Goal: Transaction & Acquisition: Purchase product/service

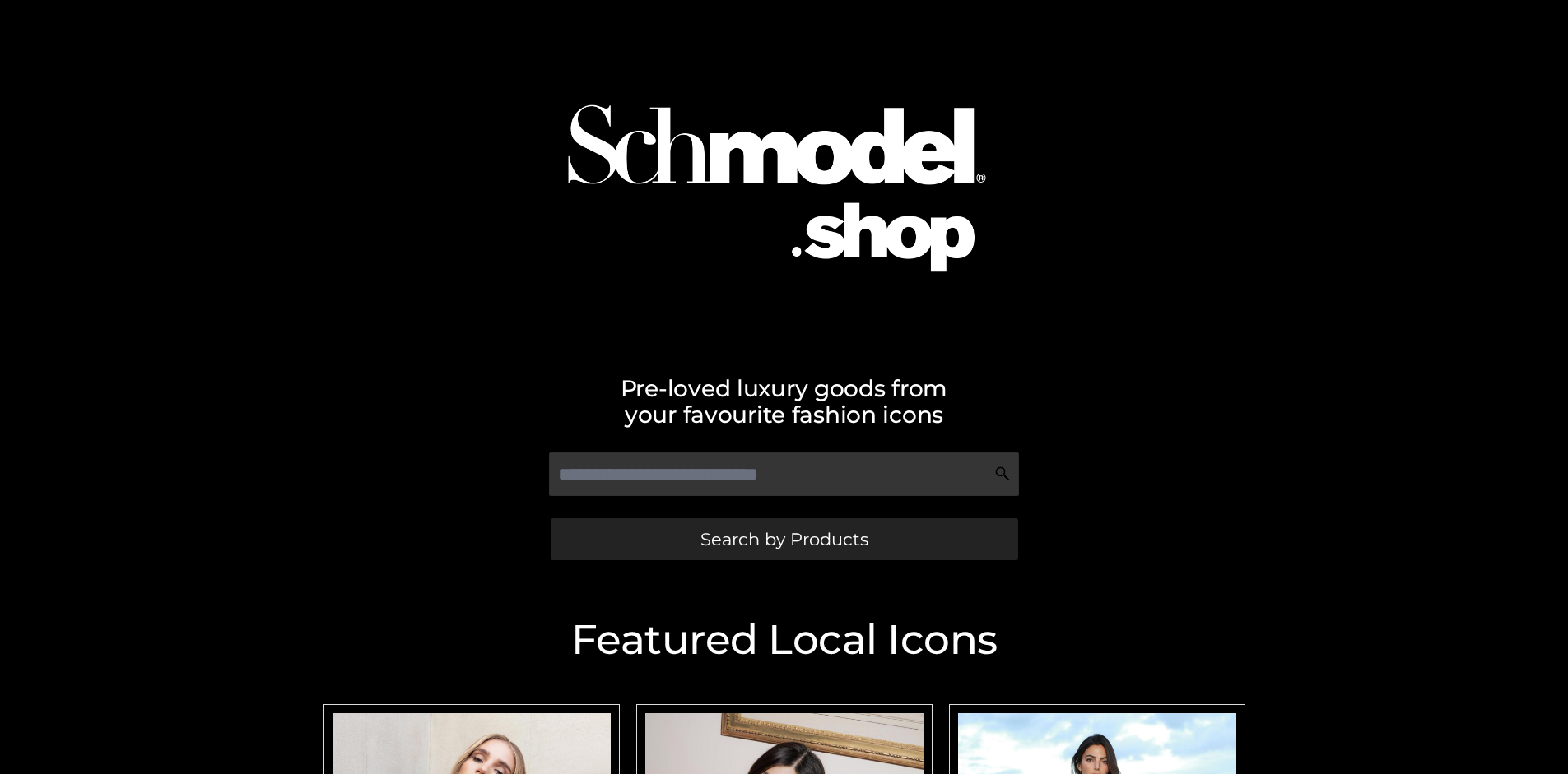
click at [783, 539] on span "Search by Products" at bounding box center [784, 539] width 167 height 18
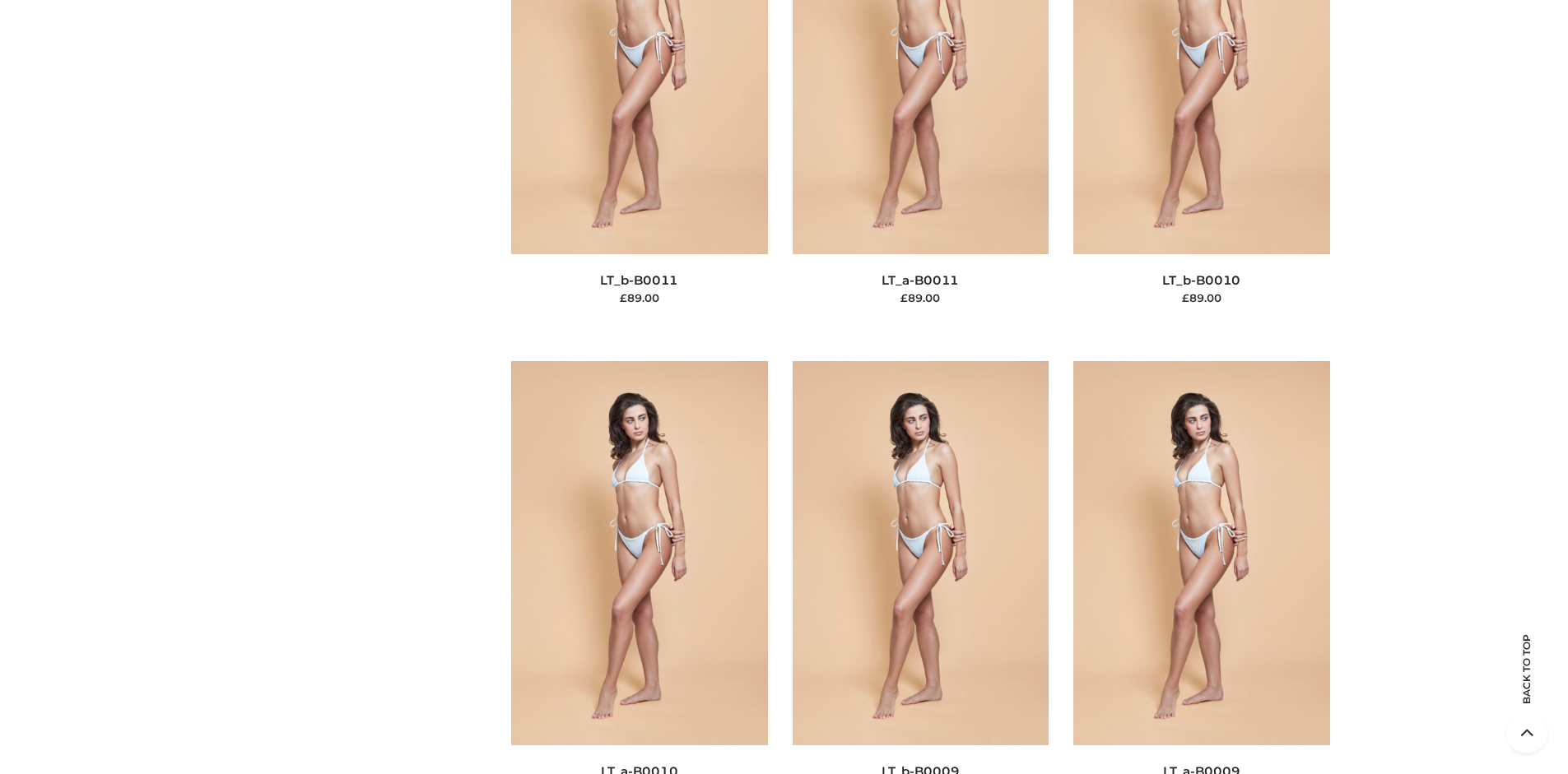
scroll to position [213, 0]
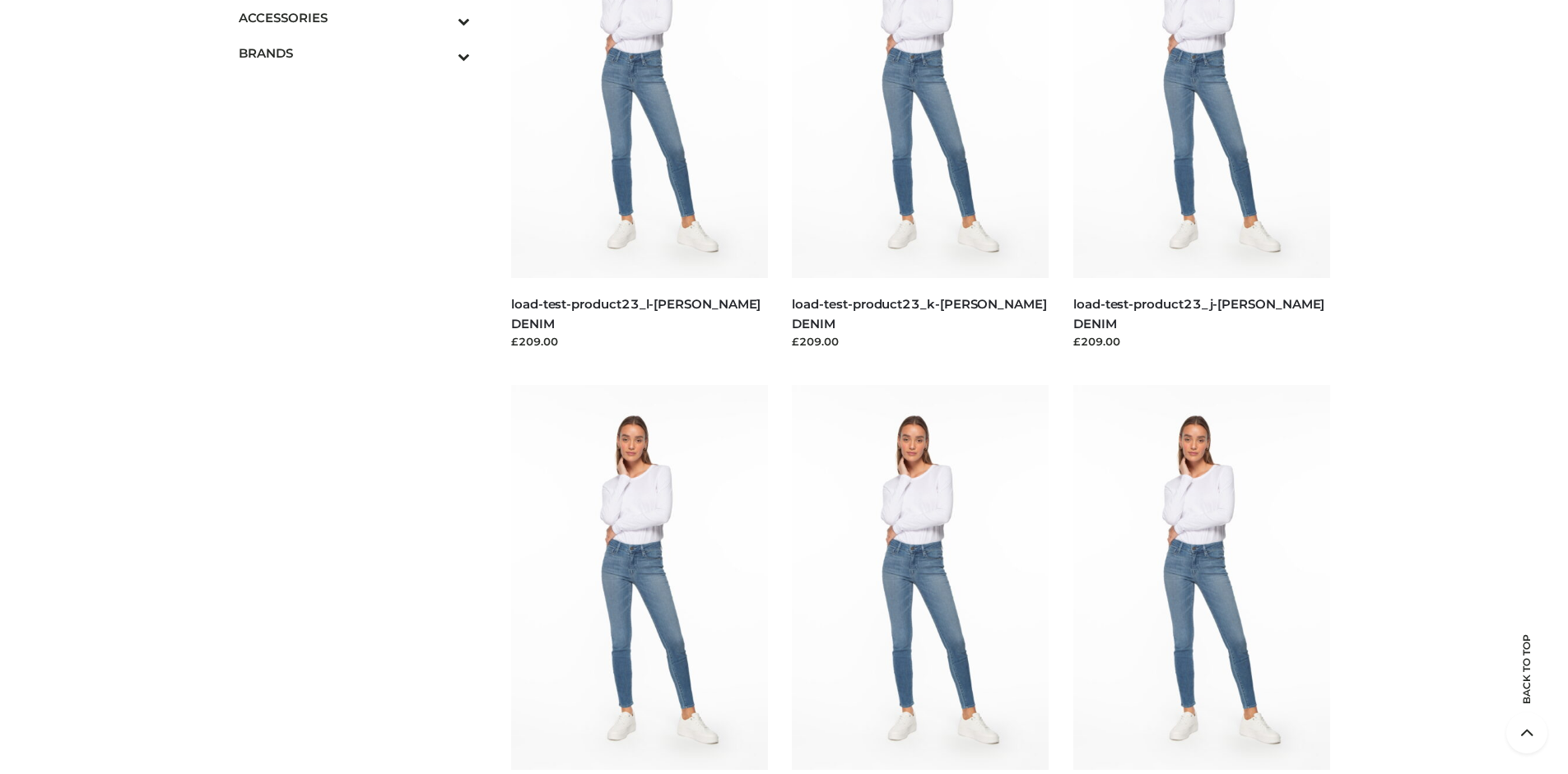
click at [441, 18] on icon "Toggle Submenu" at bounding box center [378, 21] width 184 height 19
click at [362, 88] on span "JEWELRY" at bounding box center [363, 89] width 216 height 19
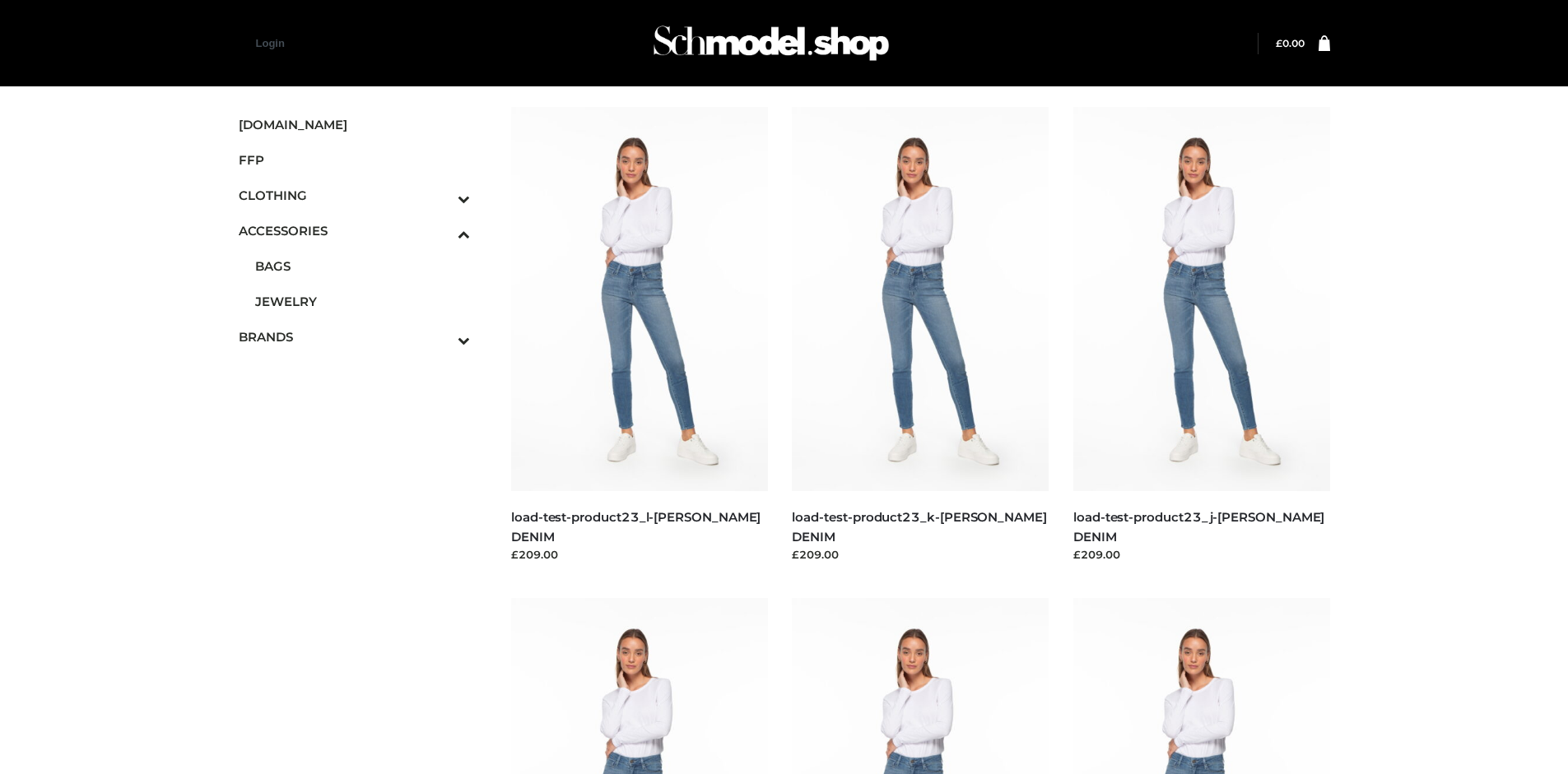
scroll to position [4246, 0]
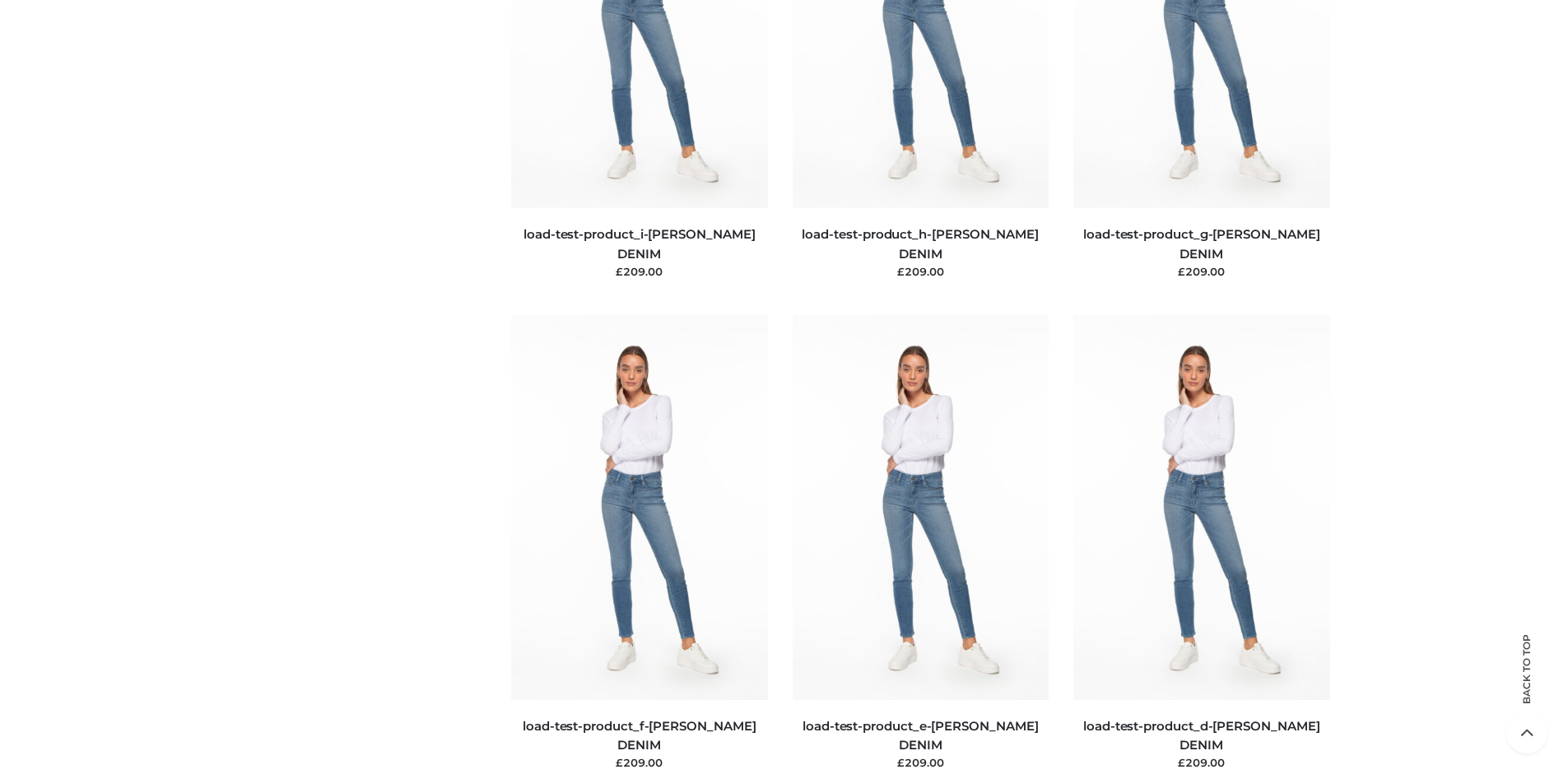
click at [638, 543] on img at bounding box center [639, 507] width 257 height 384
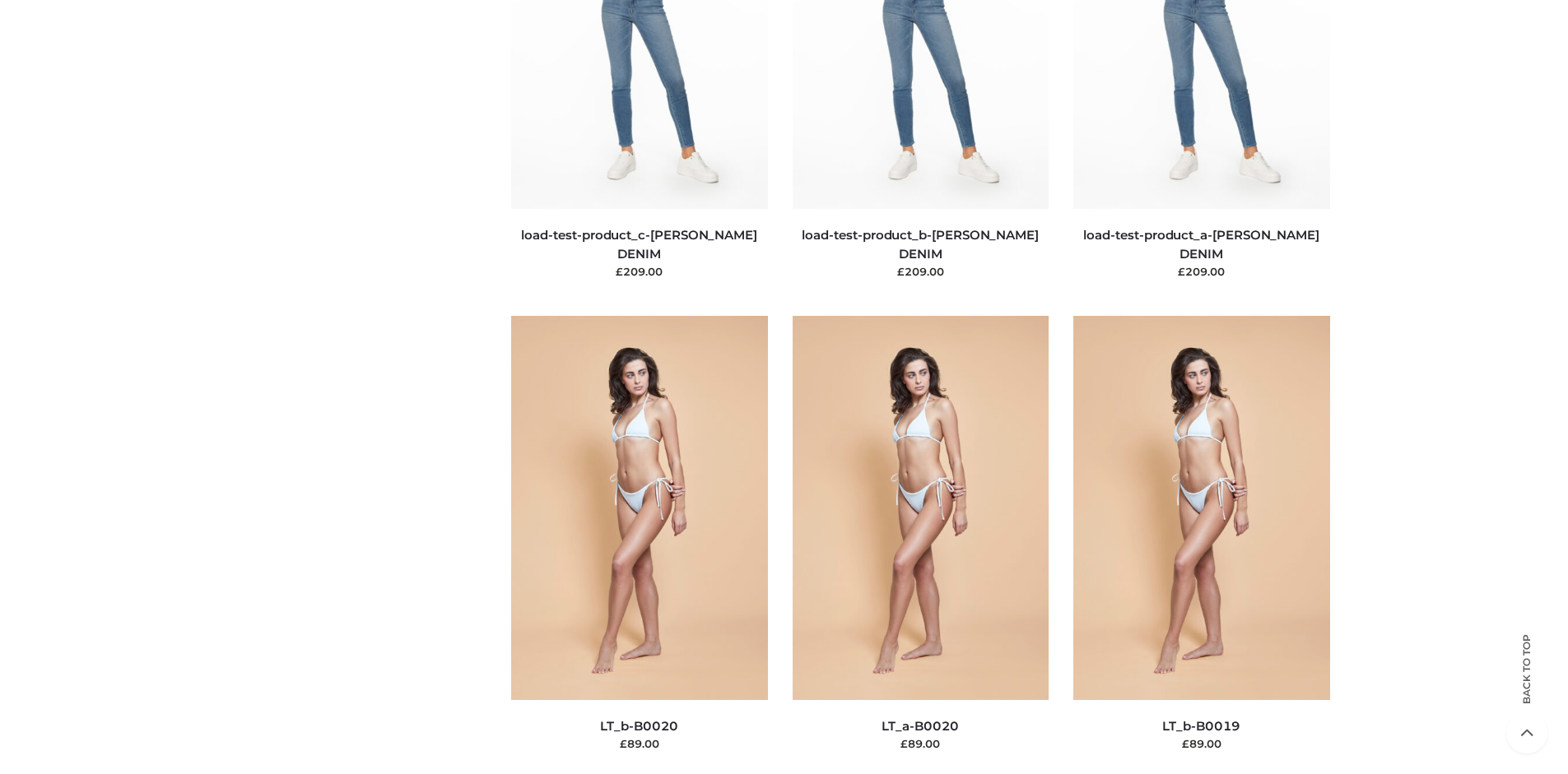
click at [638, 544] on img at bounding box center [639, 508] width 257 height 384
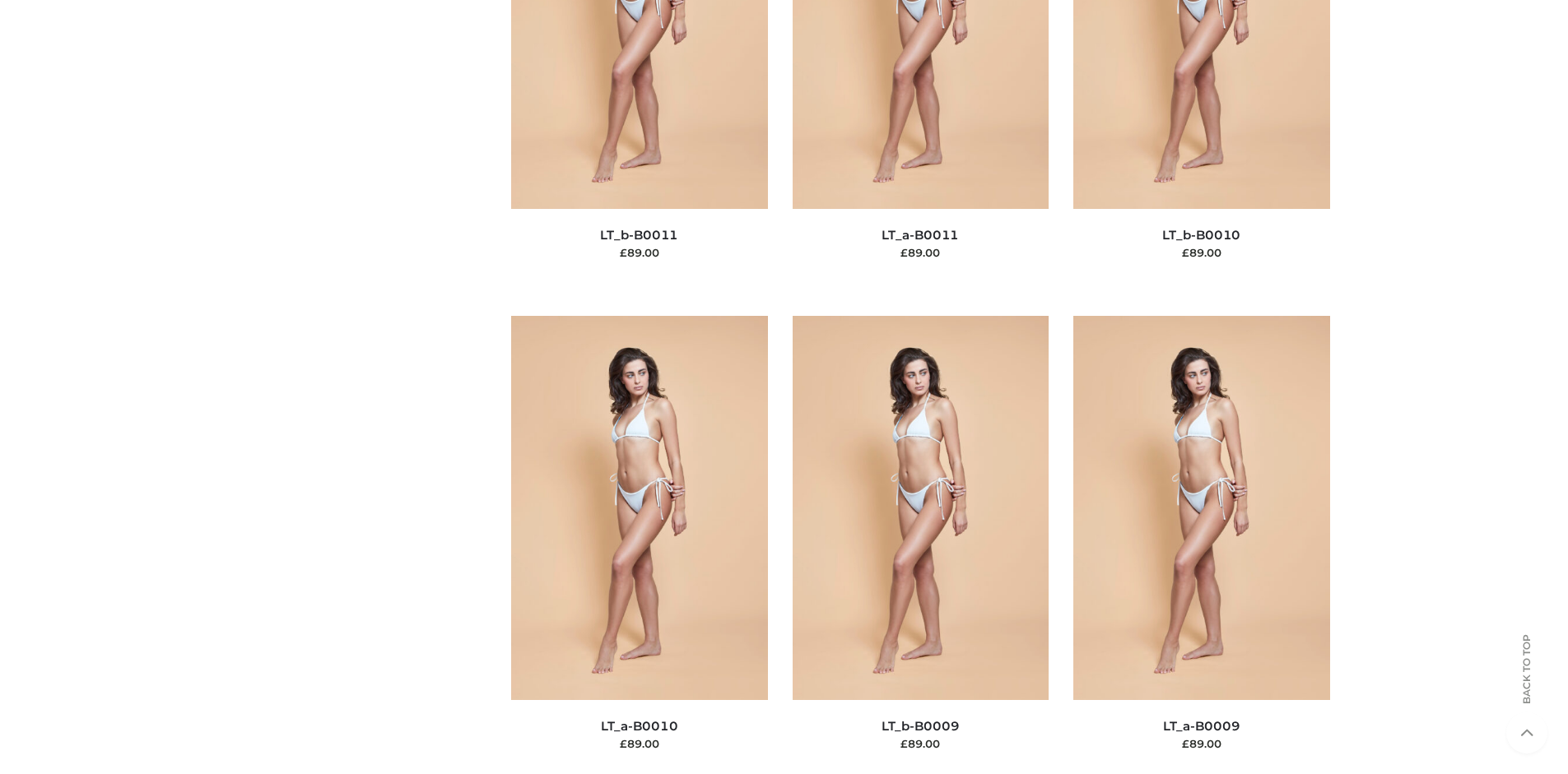
click at [920, 544] on img at bounding box center [921, 508] width 257 height 384
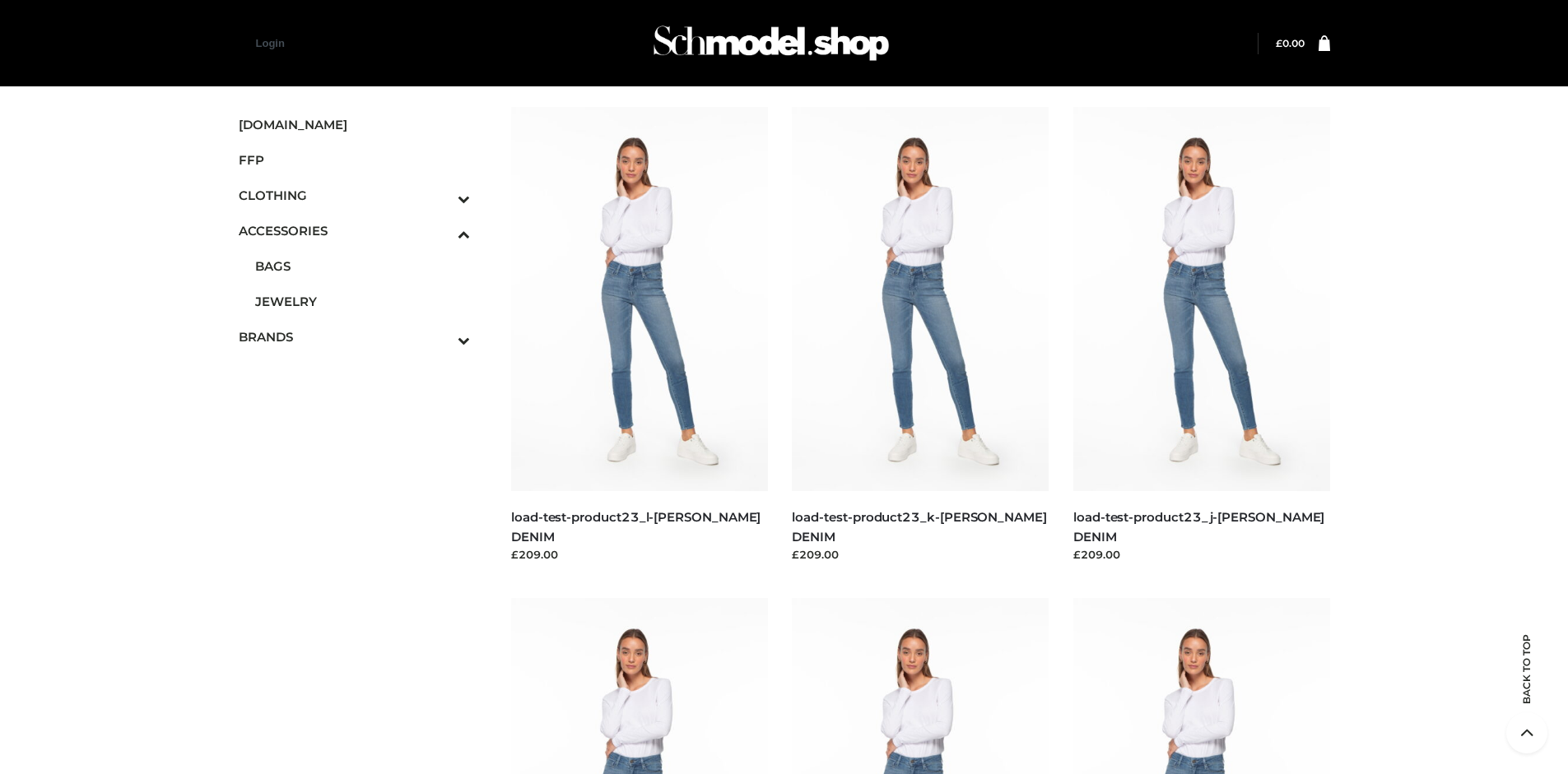
click at [0, 0] on span "DRESSES" at bounding box center [0, 0] width 0 height 0
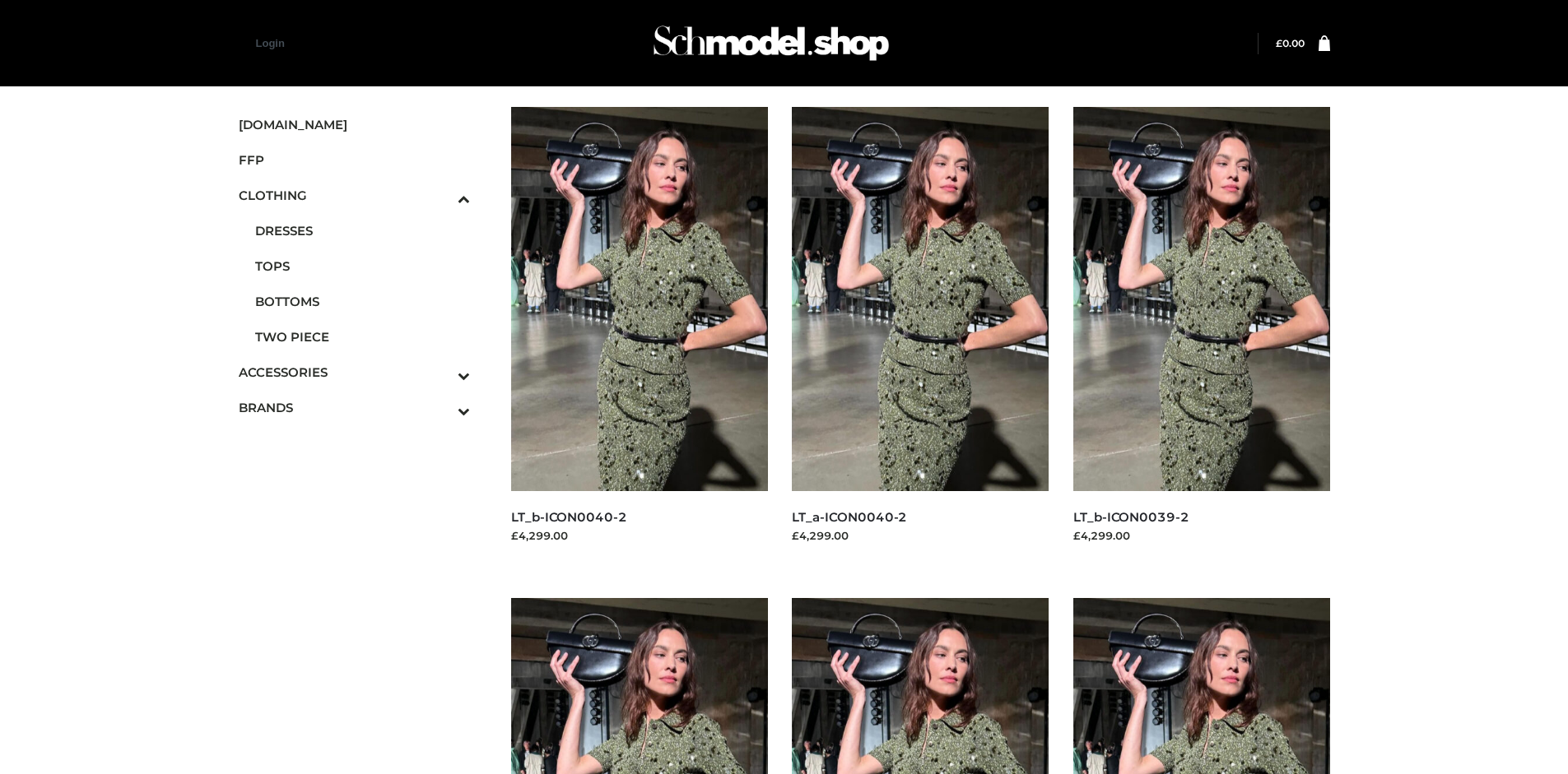
scroll to position [1265, 0]
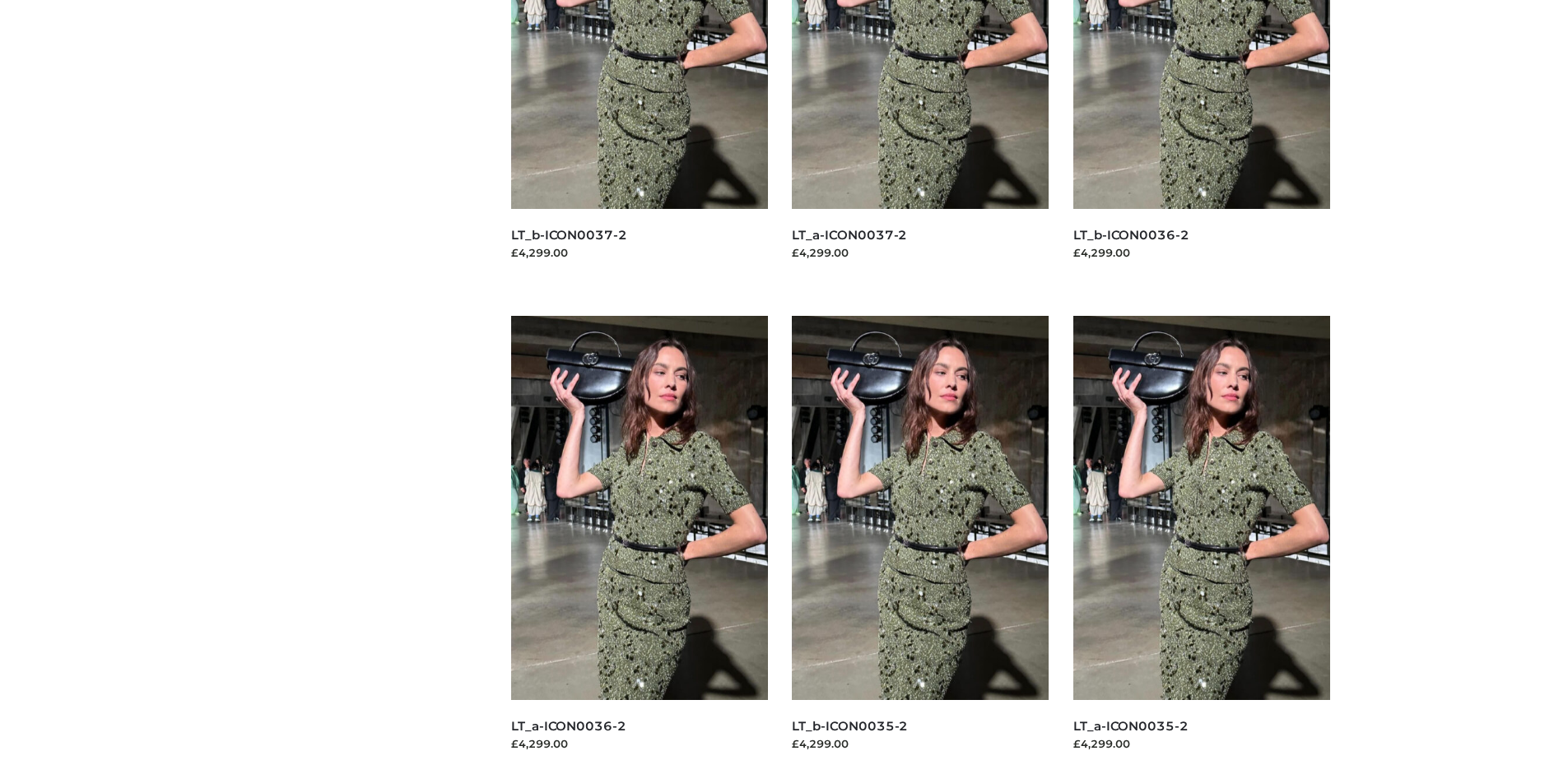
click at [920, 544] on img at bounding box center [920, 508] width 257 height 384
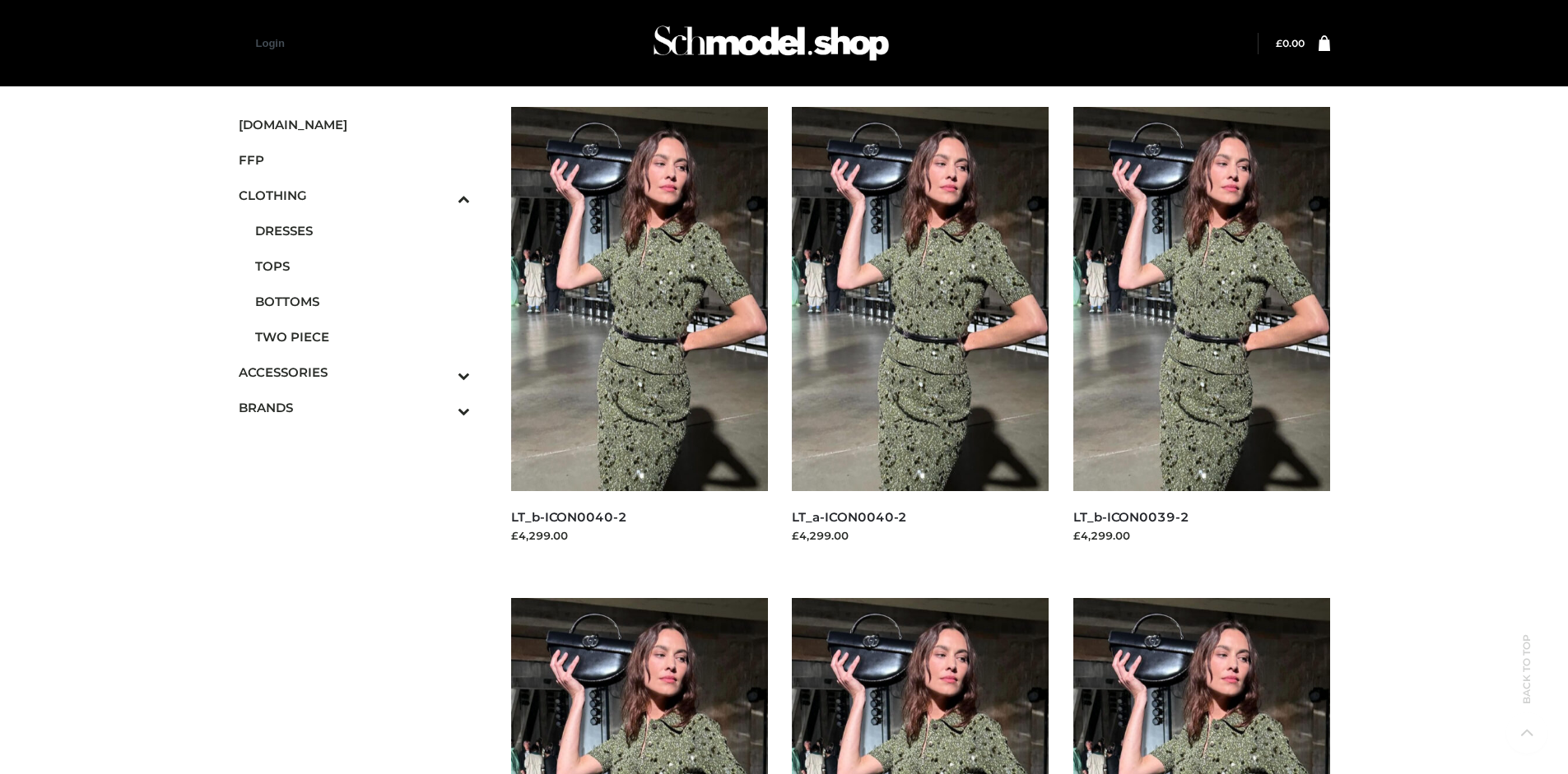
click at [1201, 336] on img at bounding box center [1201, 299] width 257 height 384
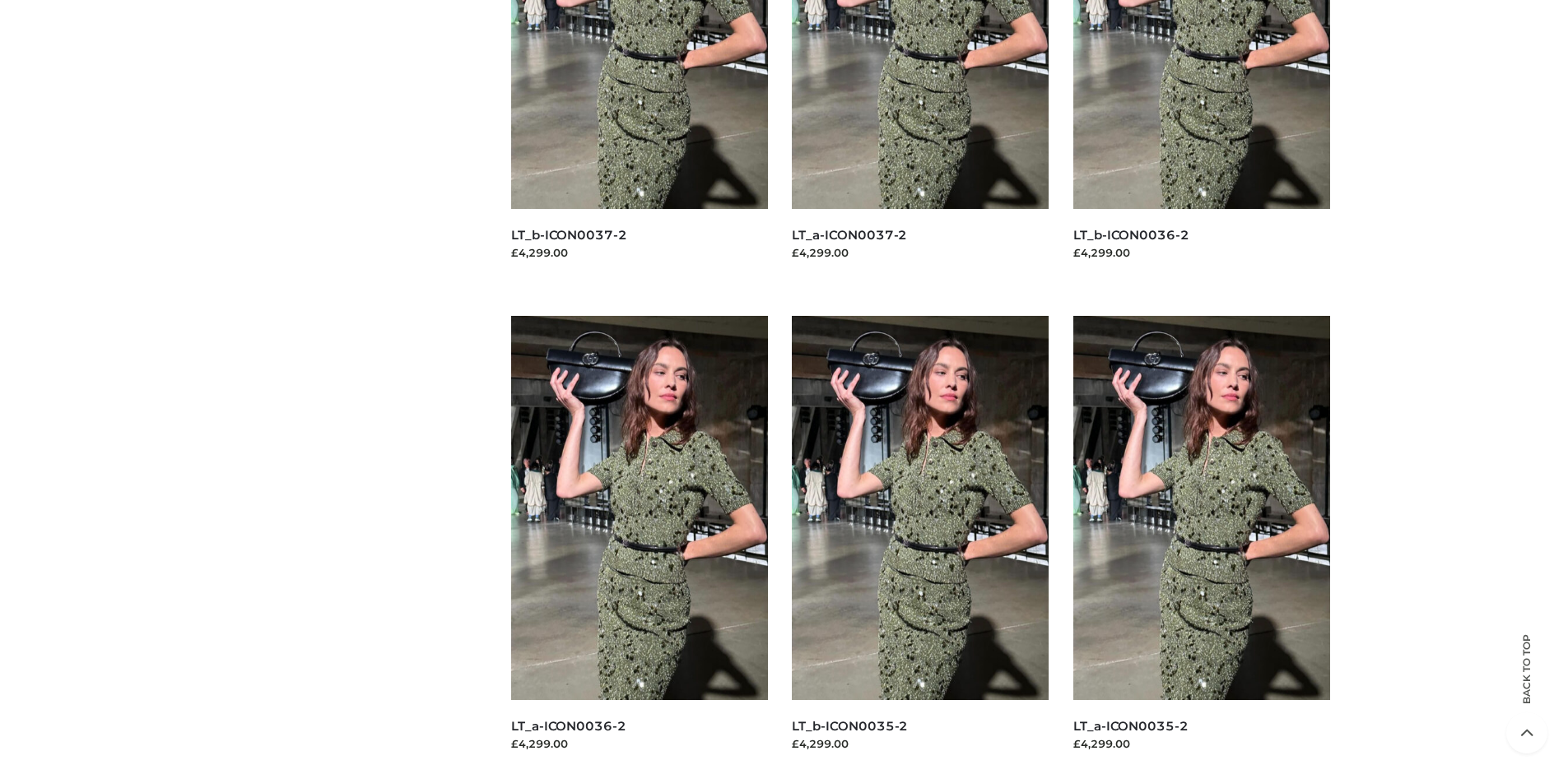
click at [1201, 544] on img at bounding box center [1201, 508] width 257 height 384
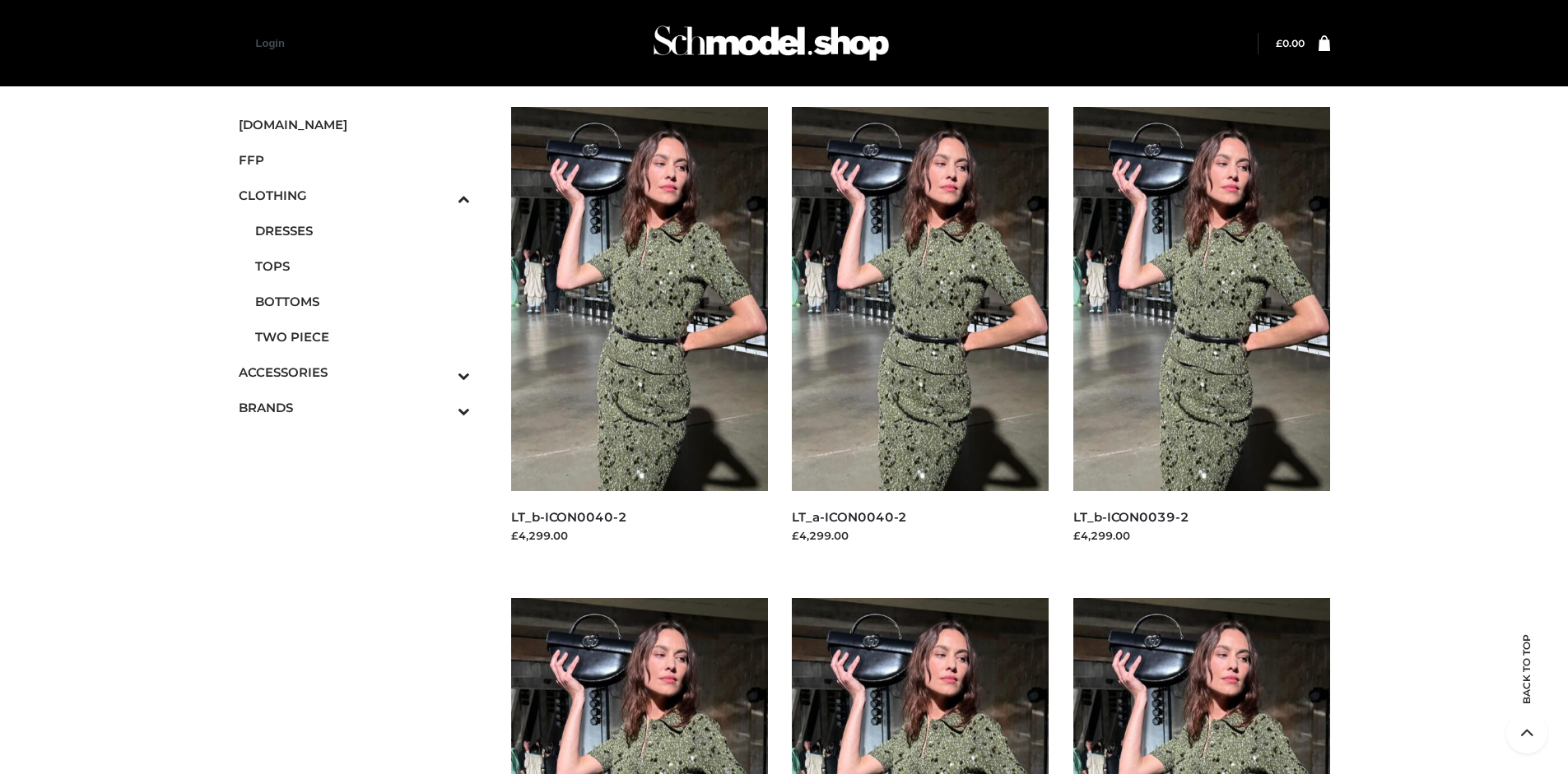
click at [354, 160] on span "FFP" at bounding box center [354, 160] width 232 height 19
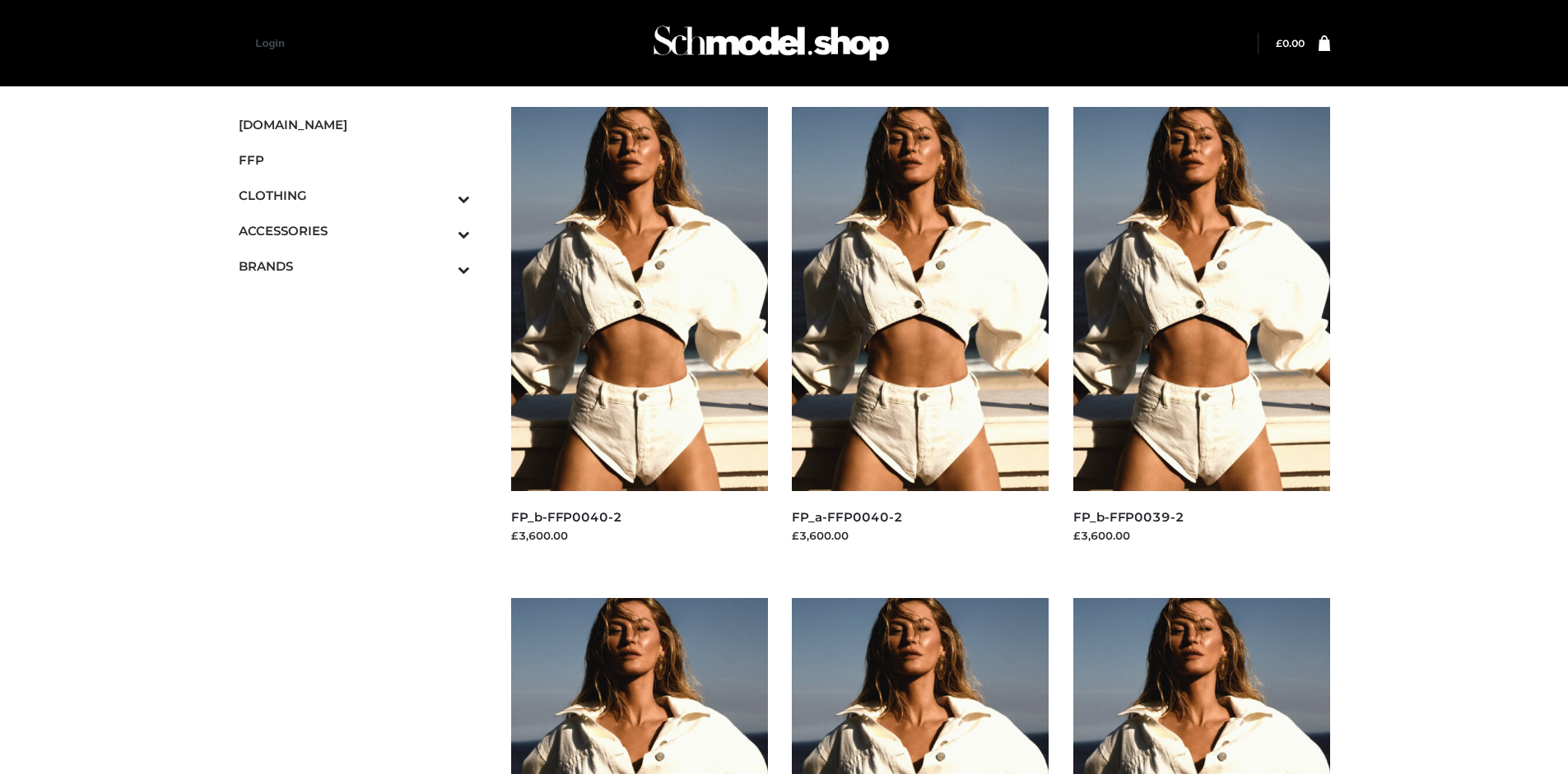
scroll to position [774, 0]
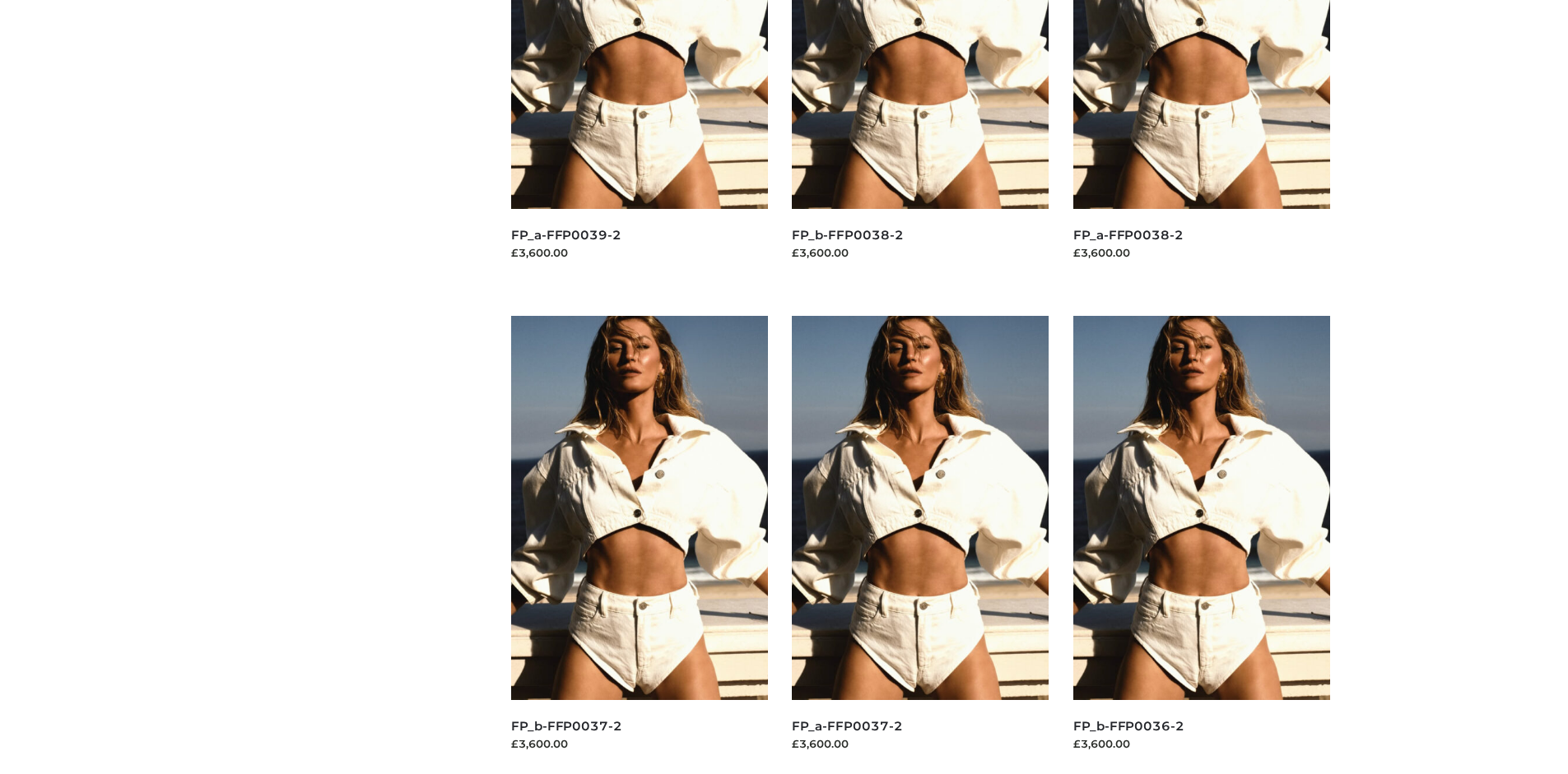
click at [638, 544] on img at bounding box center [639, 508] width 257 height 384
click at [1201, 544] on img at bounding box center [1201, 508] width 257 height 384
click at [920, 544] on img at bounding box center [920, 508] width 257 height 384
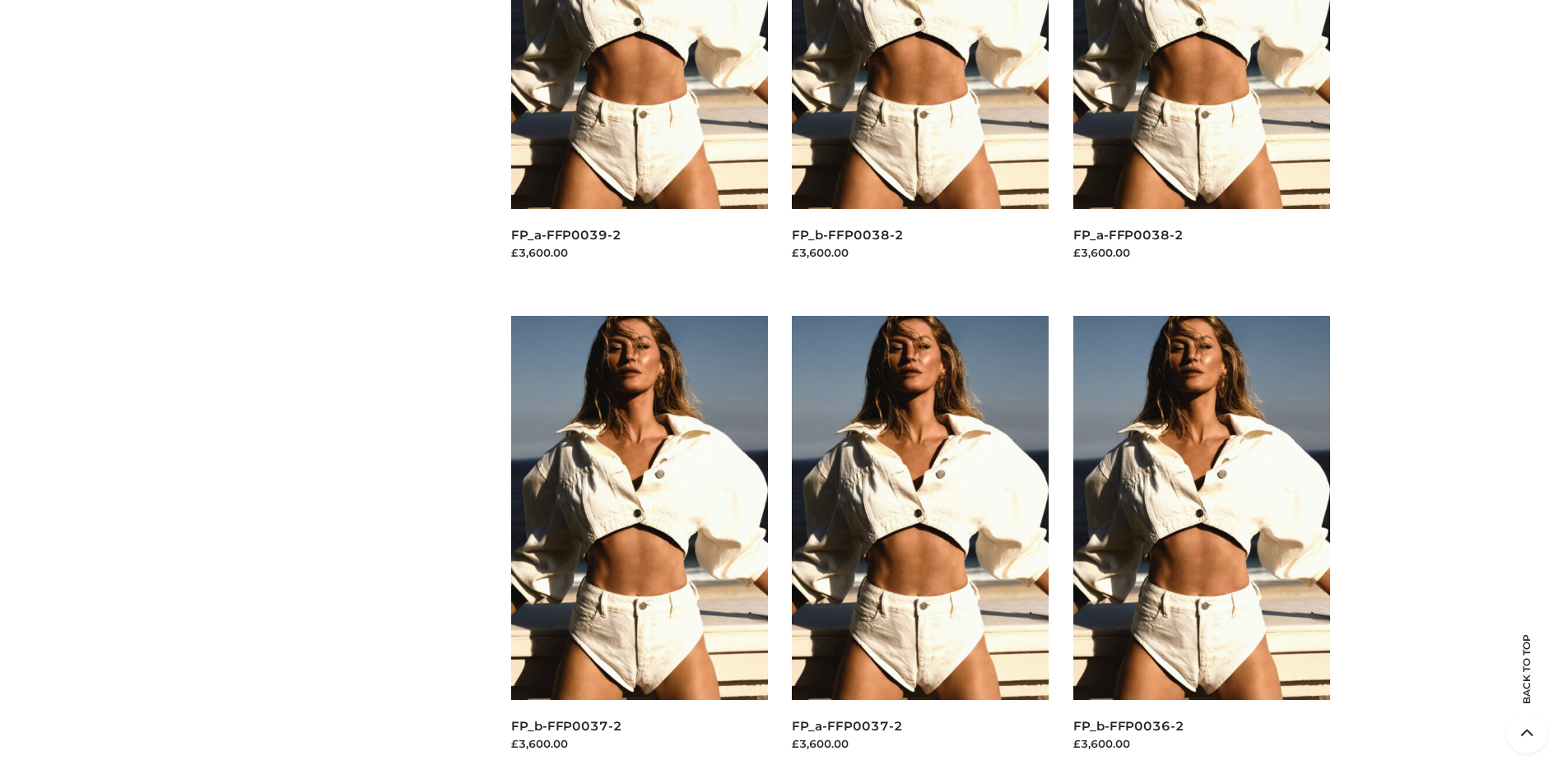
click at [920, 544] on img at bounding box center [920, 508] width 257 height 384
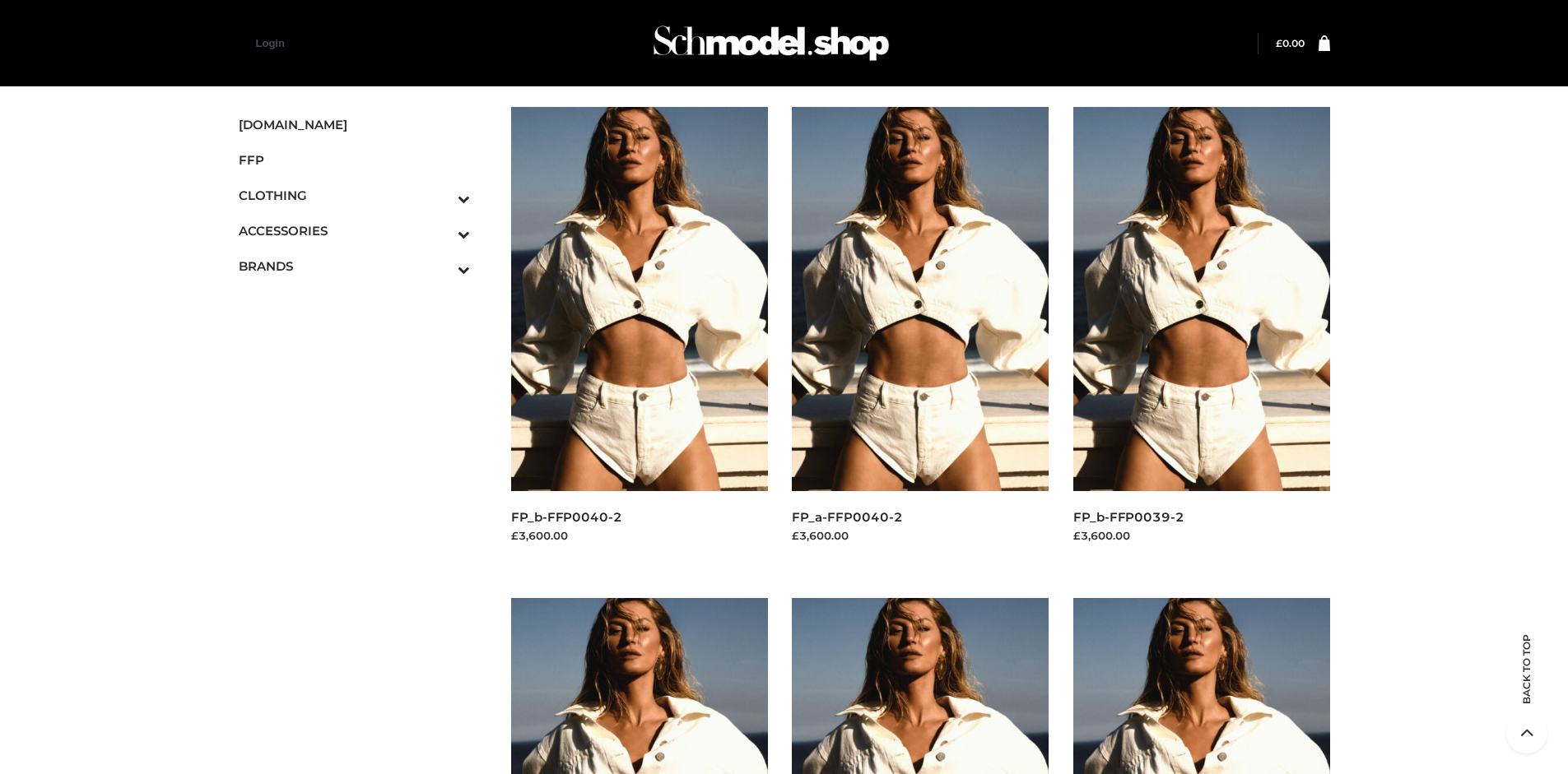
click at [362, 292] on span "OPP SWIMWEAR" at bounding box center [363, 302] width 216 height 19
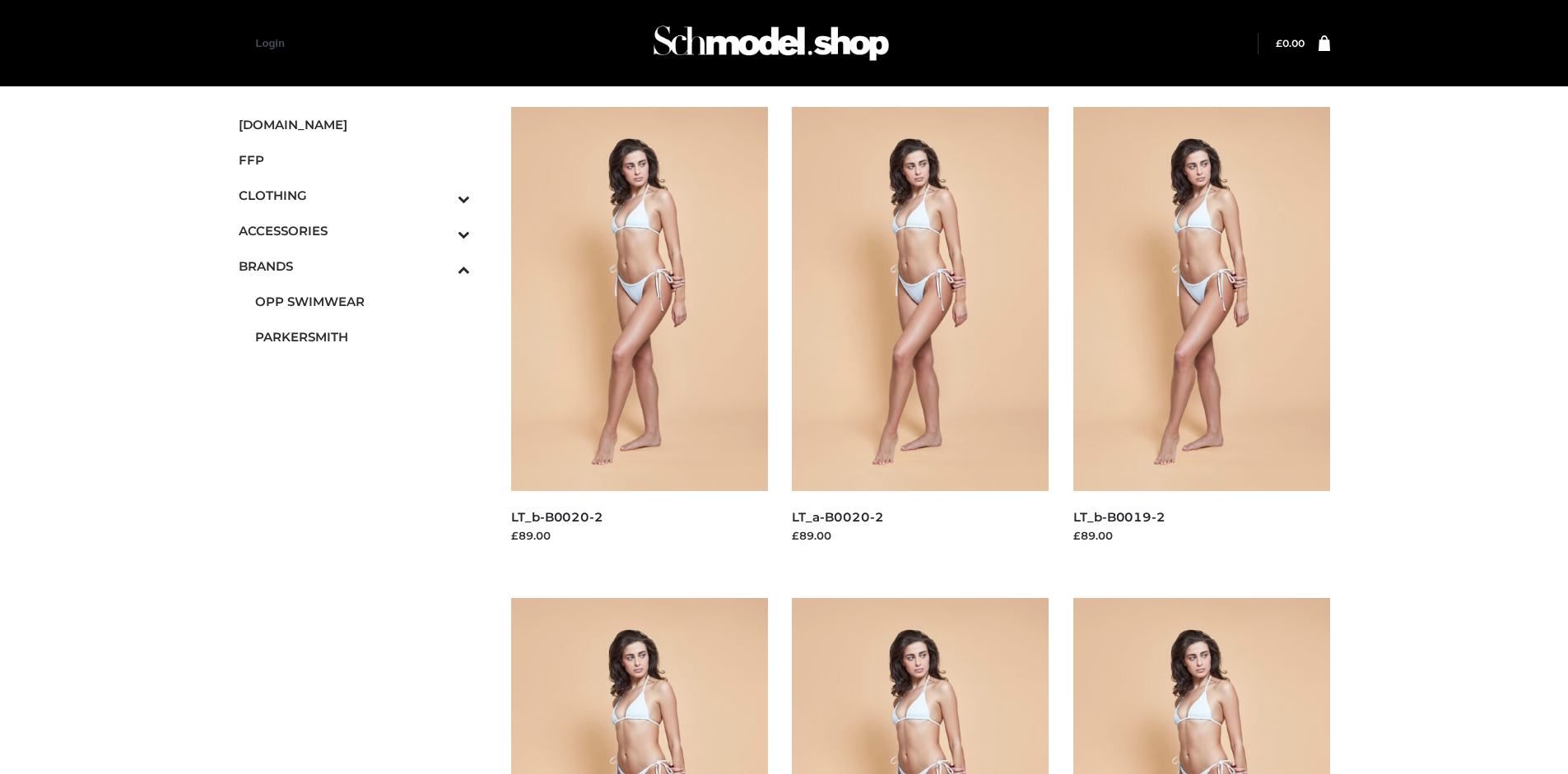
click at [1201, 336] on img at bounding box center [1201, 299] width 257 height 384
click at [638, 336] on img at bounding box center [639, 299] width 257 height 384
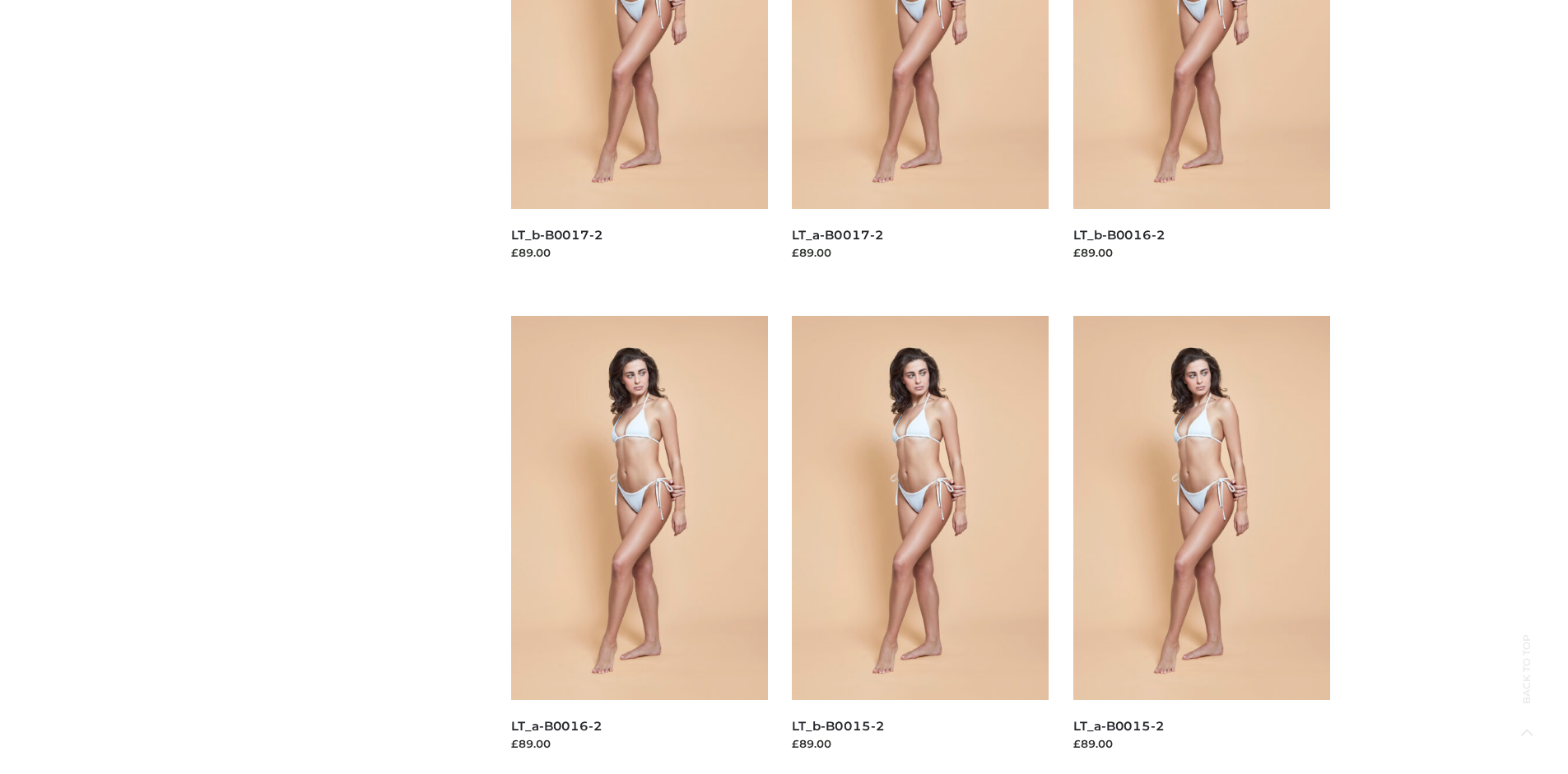
click at [1201, 544] on img at bounding box center [1201, 508] width 257 height 384
